Goal: Transaction & Acquisition: Purchase product/service

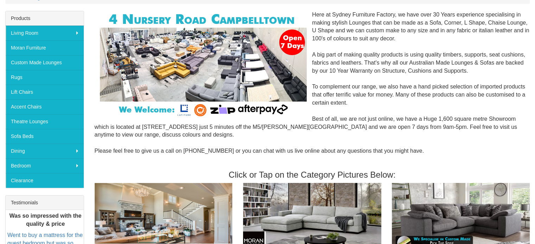
scroll to position [59, 0]
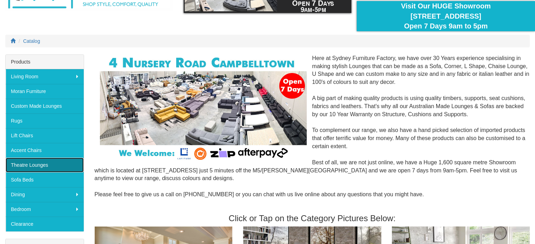
click at [38, 162] on link "Theatre Lounges" at bounding box center [45, 165] width 78 height 15
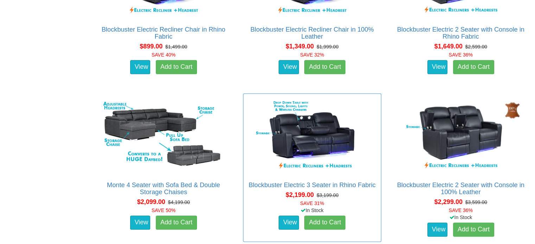
scroll to position [471, 0]
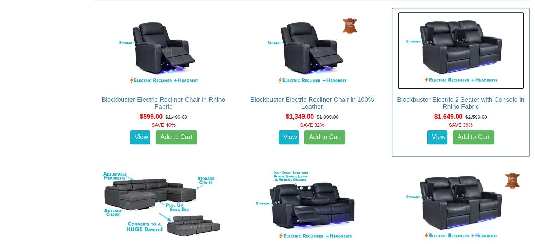
click at [437, 49] on img at bounding box center [460, 50] width 127 height 77
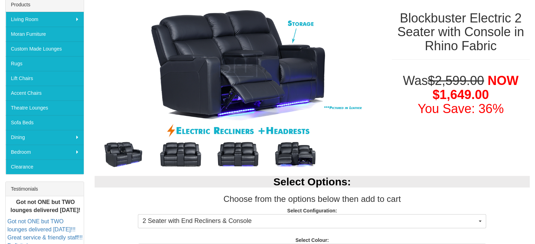
scroll to position [105, 0]
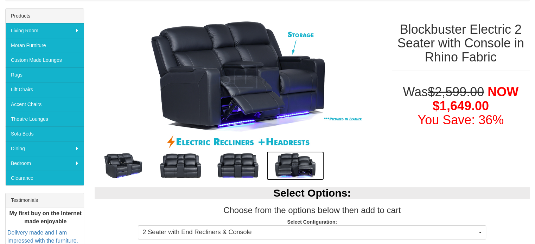
click at [299, 166] on img at bounding box center [294, 166] width 57 height 29
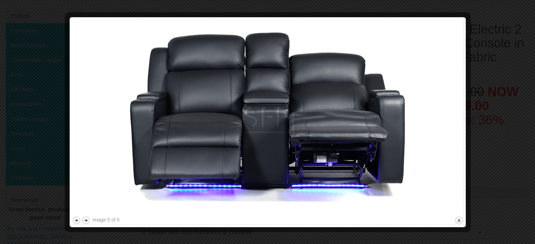
scroll to position [0, 0]
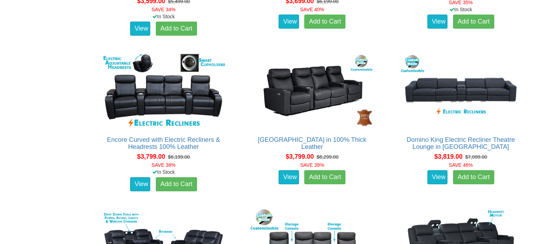
scroll to position [1526, 0]
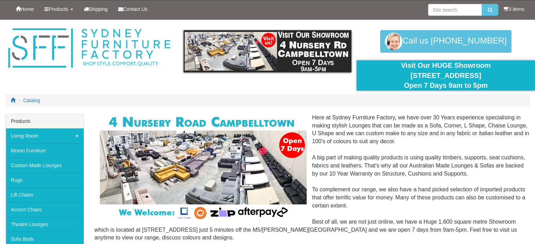
scroll to position [59, 0]
